Goal: Task Accomplishment & Management: Use online tool/utility

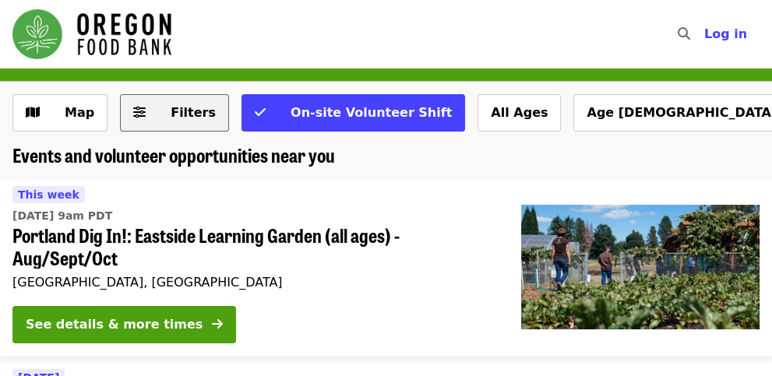
click at [147, 117] on button "Filters" at bounding box center [174, 112] width 109 height 37
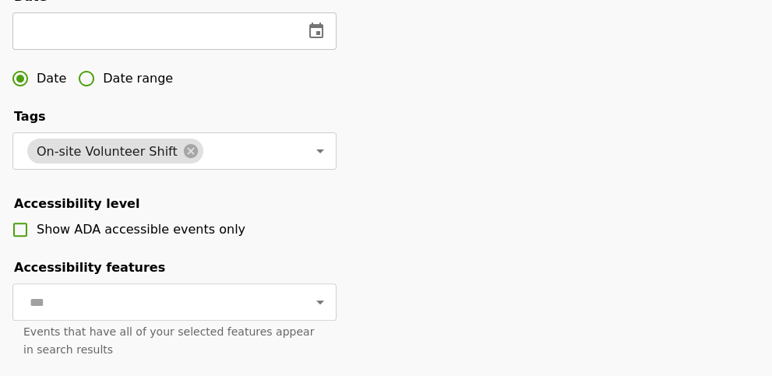
scroll to position [519, 0]
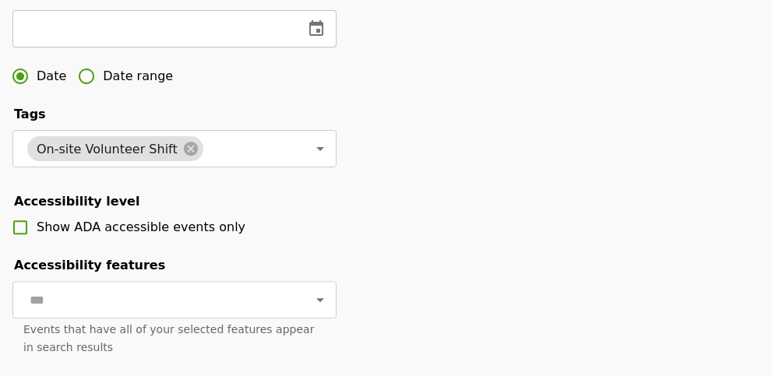
click at [234, 47] on input "text" at bounding box center [151, 28] width 279 height 37
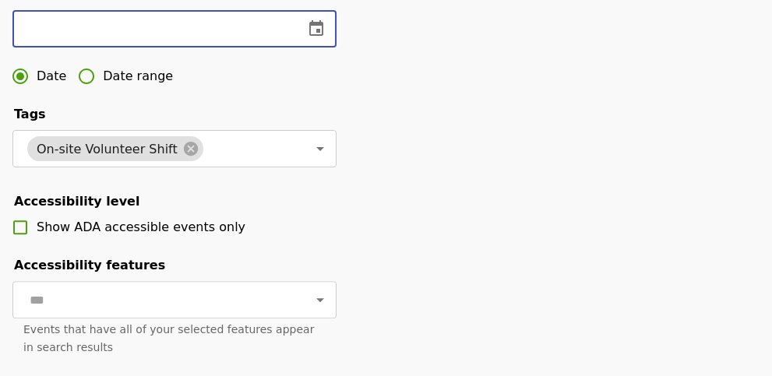
click at [320, 38] on icon "change date" at bounding box center [316, 28] width 19 height 19
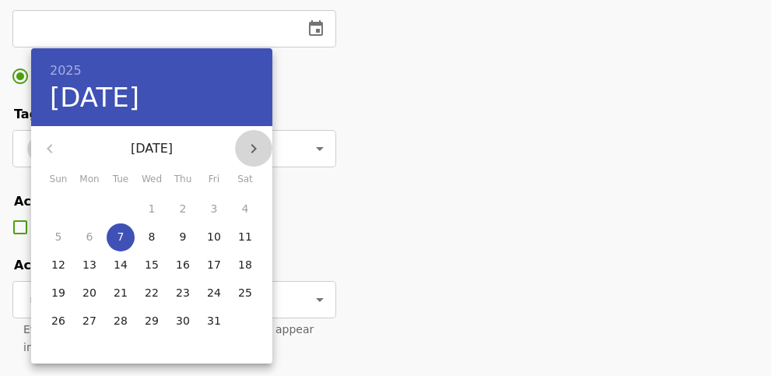
click at [252, 144] on icon "button" at bounding box center [254, 148] width 5 height 9
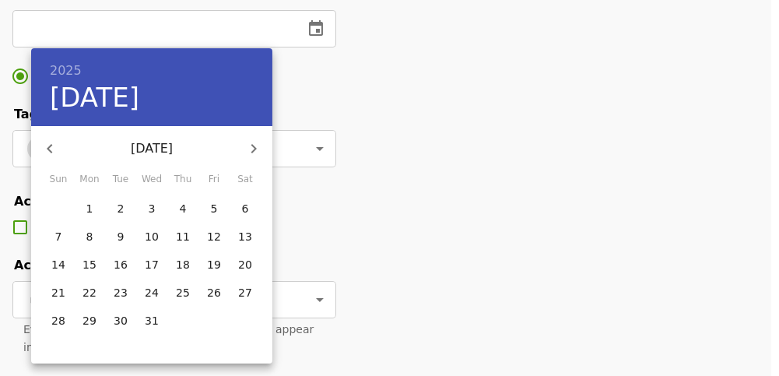
click at [252, 144] on icon "button" at bounding box center [254, 148] width 5 height 9
click at [249, 238] on p "10" at bounding box center [245, 237] width 14 height 16
type input "**********"
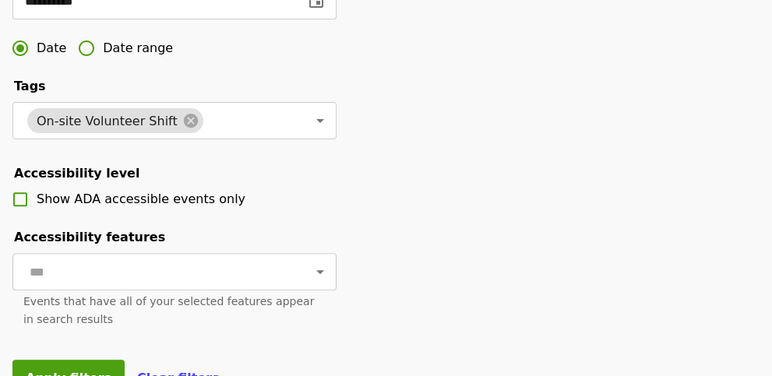
scroll to position [674, 0]
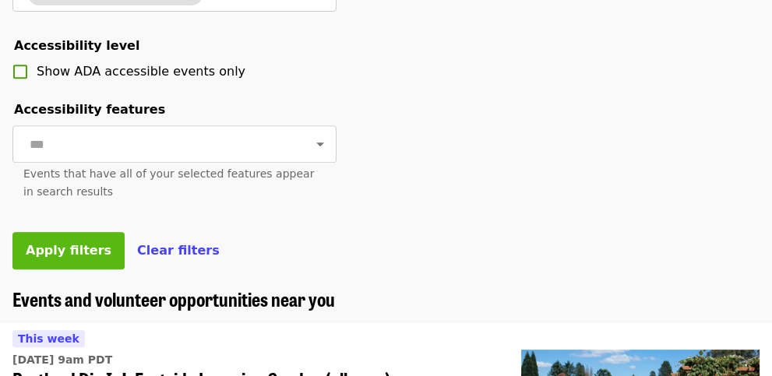
click at [43, 258] on span "Apply filters" at bounding box center [69, 250] width 86 height 15
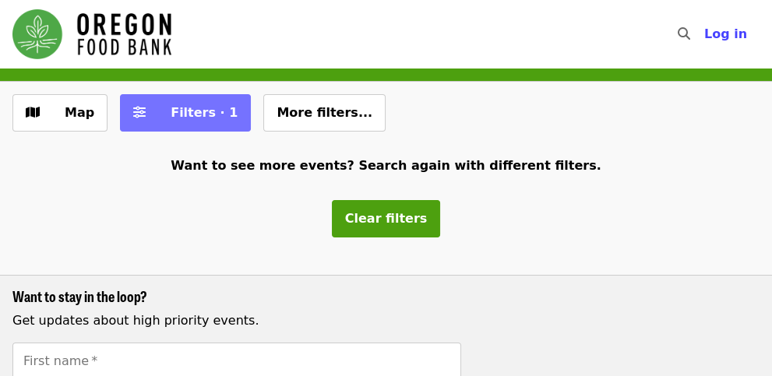
click at [147, 118] on button "Filters · 1" at bounding box center [185, 112] width 131 height 37
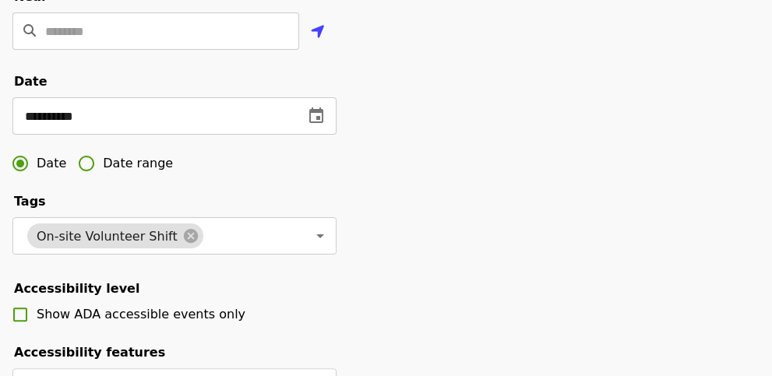
scroll to position [467, 0]
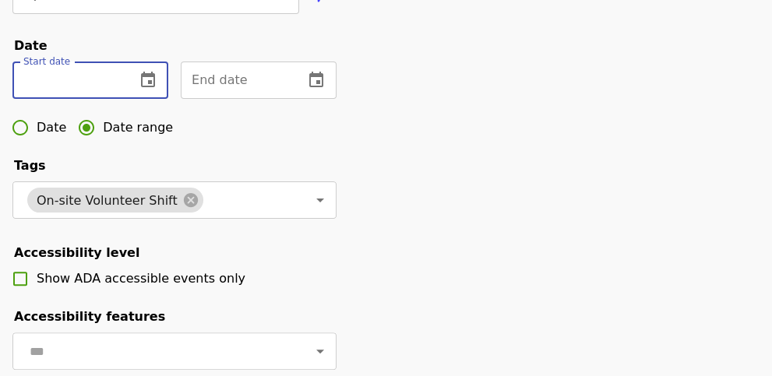
click at [120, 97] on input "text" at bounding box center [67, 80] width 111 height 37
click at [146, 90] on icon "change date" at bounding box center [148, 80] width 19 height 19
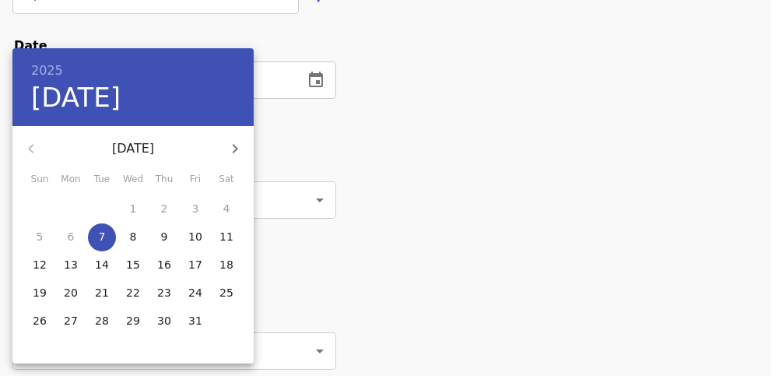
click at [241, 145] on icon "button" at bounding box center [235, 148] width 19 height 19
click at [163, 207] on p "1" at bounding box center [164, 209] width 7 height 16
type input "**********"
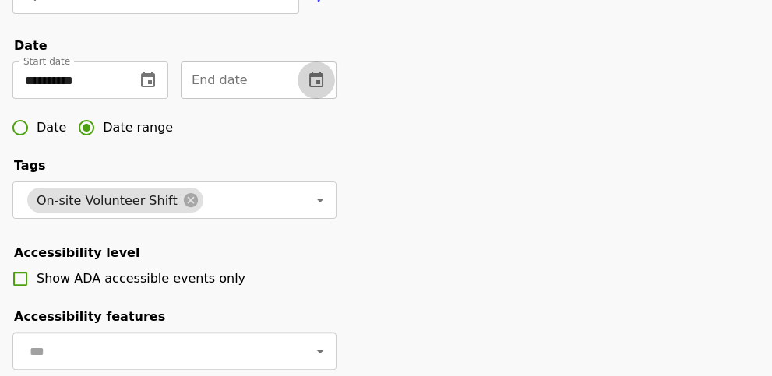
click at [314, 87] on icon "change date" at bounding box center [316, 80] width 14 height 16
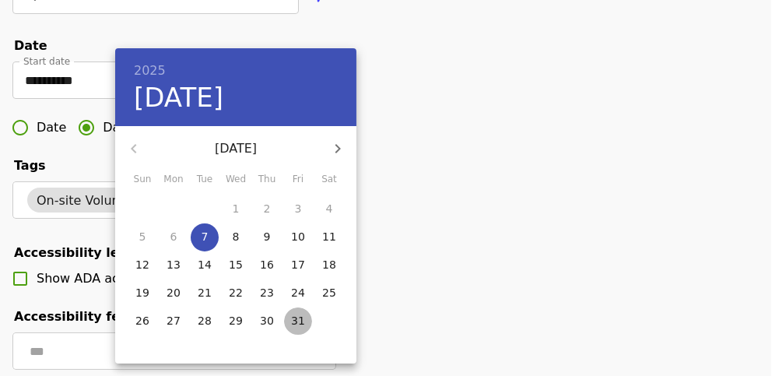
click at [290, 323] on span "31" at bounding box center [298, 321] width 28 height 16
type input "**********"
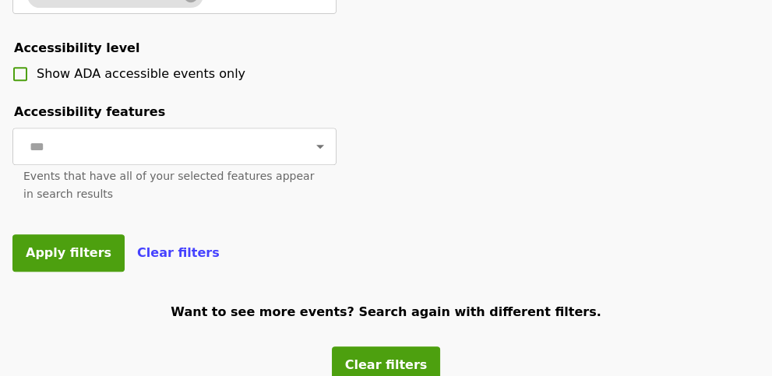
scroll to position [674, 0]
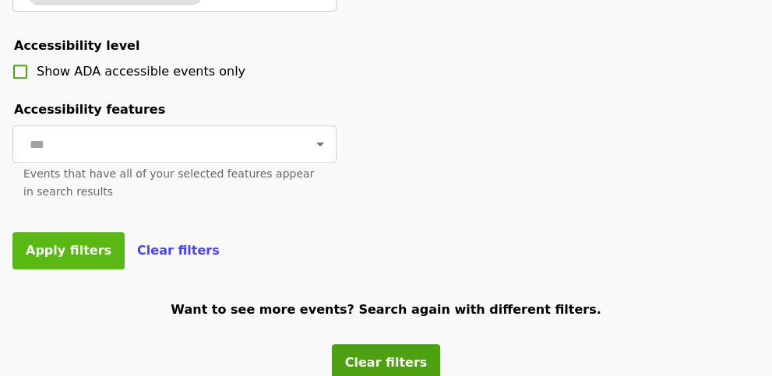
click at [71, 269] on button "Apply filters" at bounding box center [68, 250] width 112 height 37
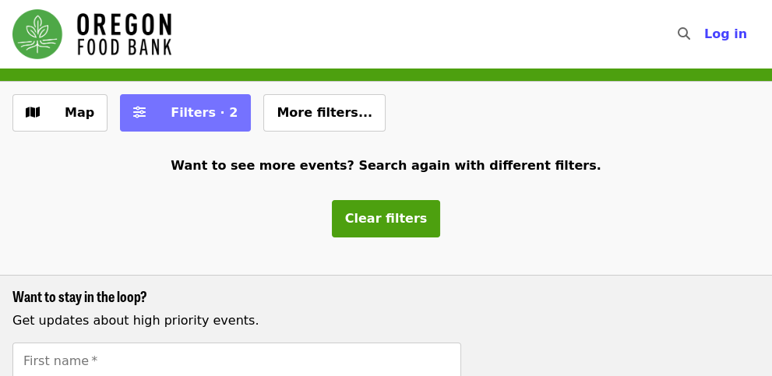
click at [199, 109] on span "Filters · 2" at bounding box center [204, 112] width 67 height 15
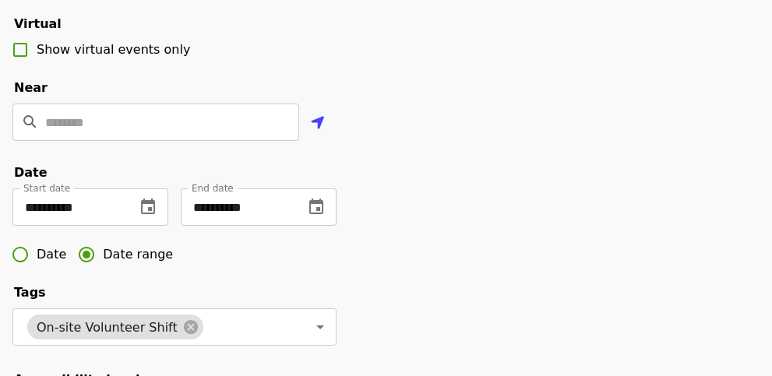
scroll to position [363, 0]
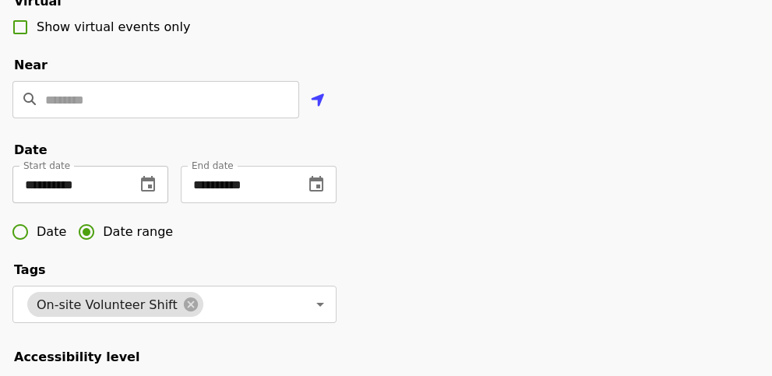
click at [151, 192] on icon "change date" at bounding box center [148, 184] width 14 height 16
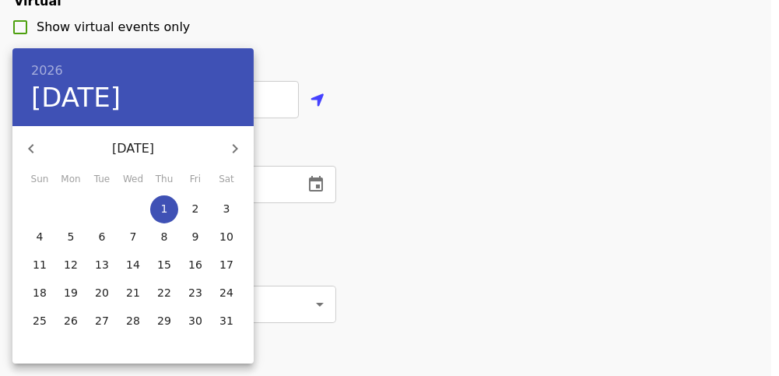
click at [615, 146] on div at bounding box center [389, 188] width 779 height 376
